Goal: Task Accomplishment & Management: Manage account settings

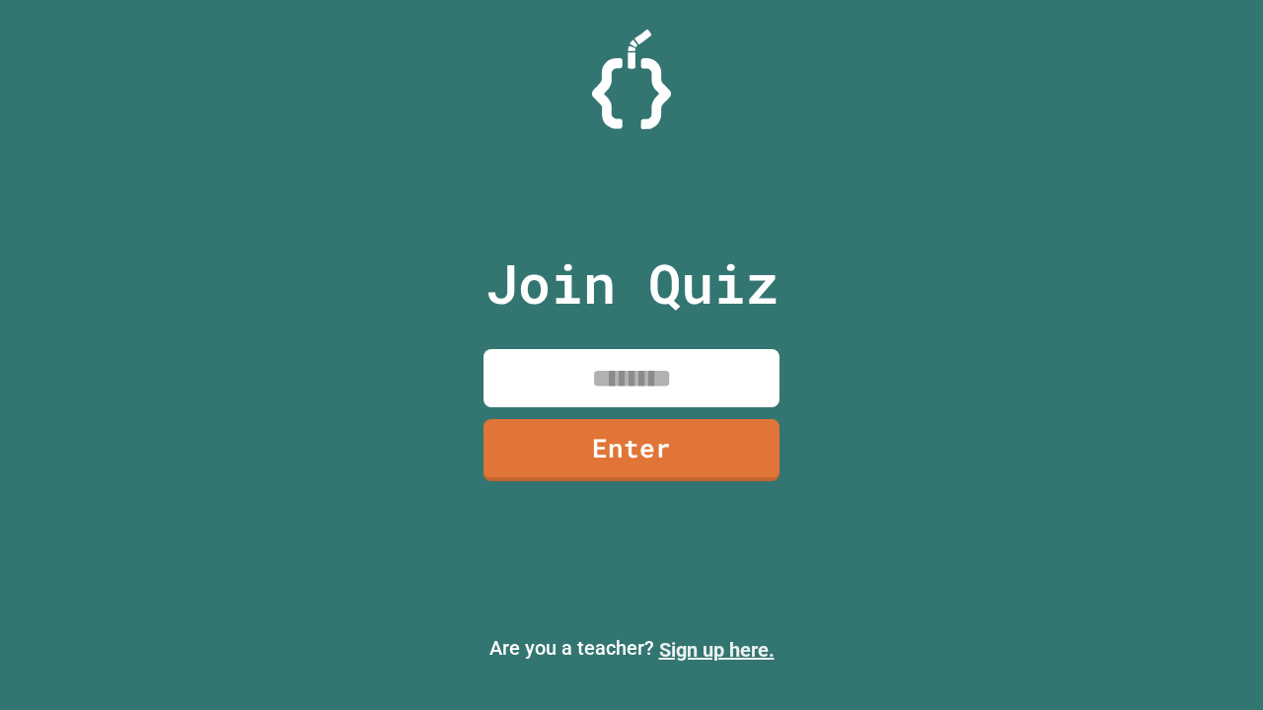
click at [716, 650] on link "Sign up here." at bounding box center [716, 650] width 115 height 24
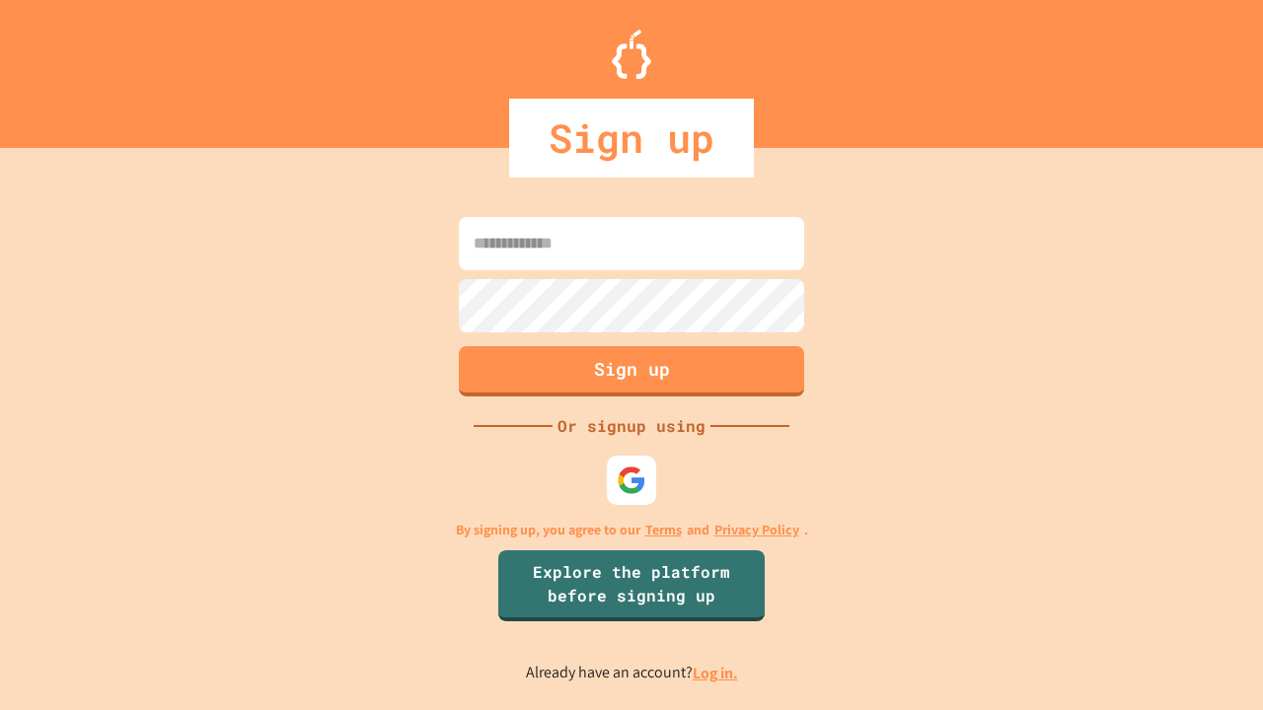
click at [716, 673] on link "Log in." at bounding box center [714, 673] width 45 height 21
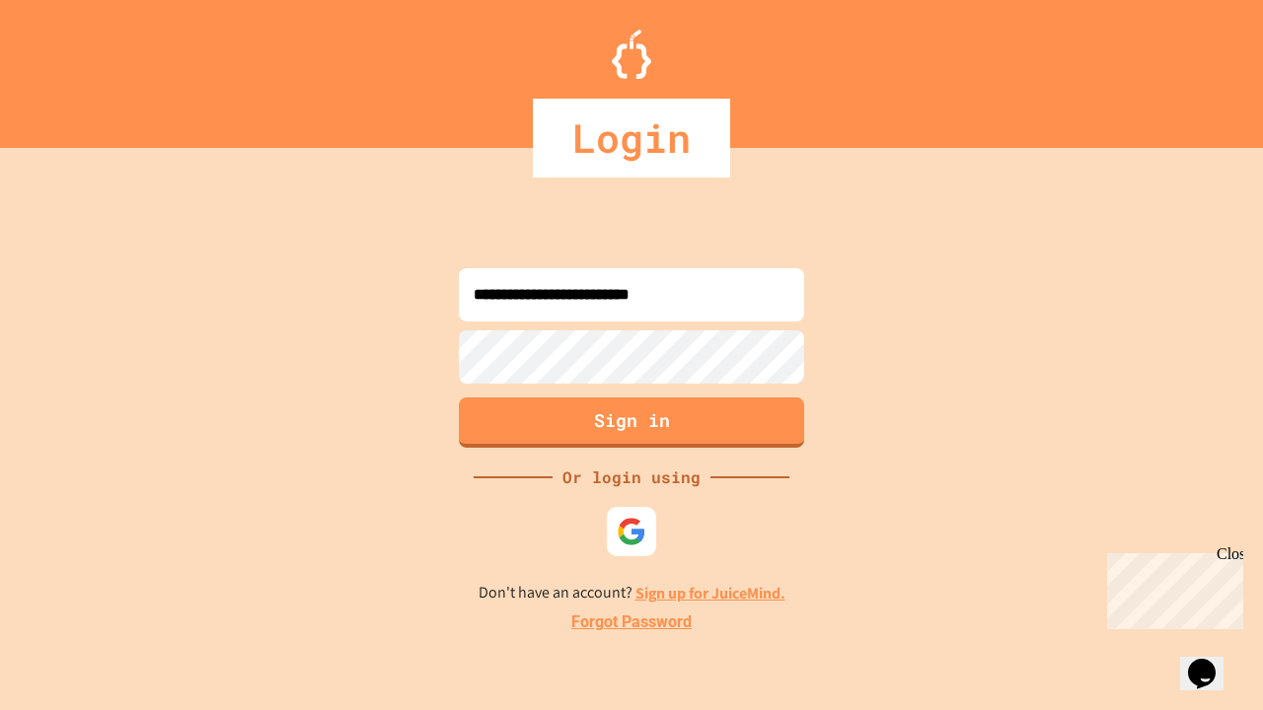
type input "**********"
